Goal: Navigation & Orientation: Find specific page/section

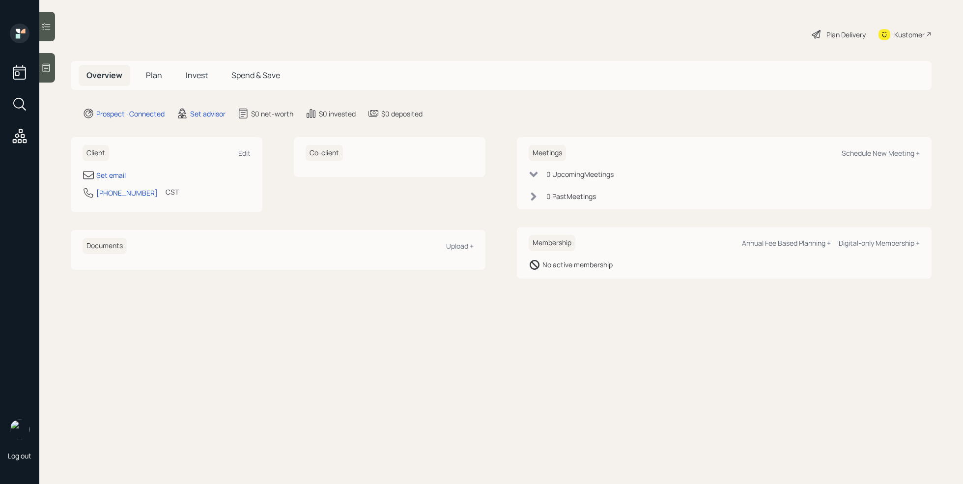
click at [45, 69] on icon at bounding box center [46, 68] width 10 height 10
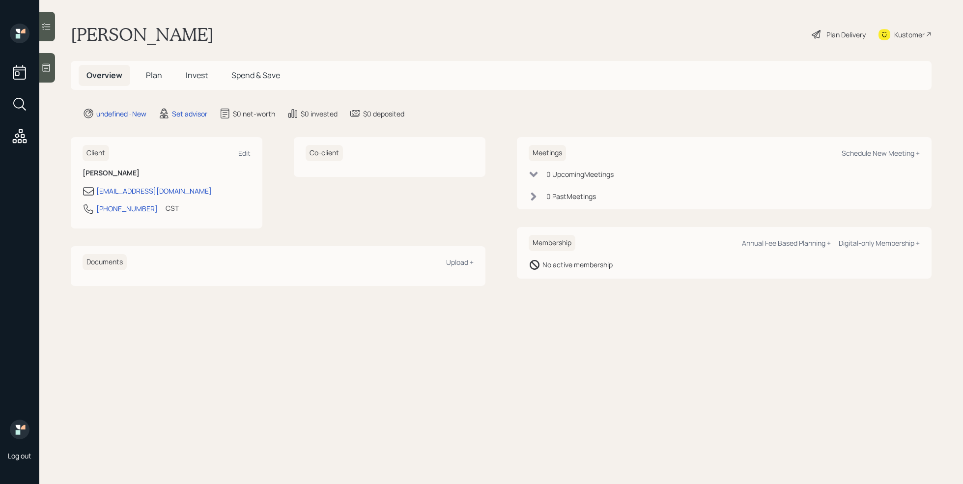
click at [55, 74] on div at bounding box center [47, 67] width 16 height 29
